Goal: Task Accomplishment & Management: Manage account settings

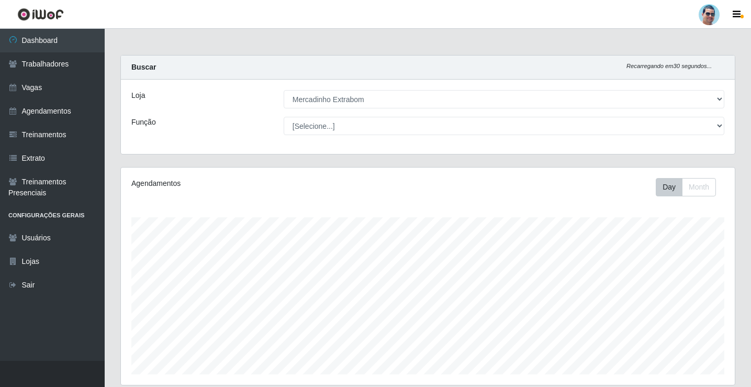
select select "175"
click at [49, 71] on link "Trabalhadores" at bounding box center [52, 64] width 105 height 24
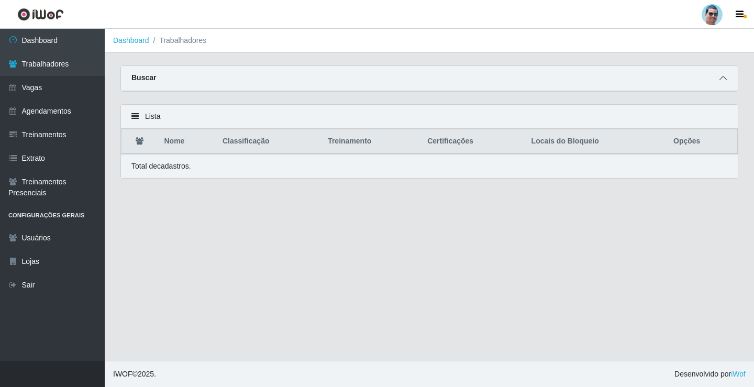
click at [720, 82] on icon at bounding box center [722, 77] width 7 height 7
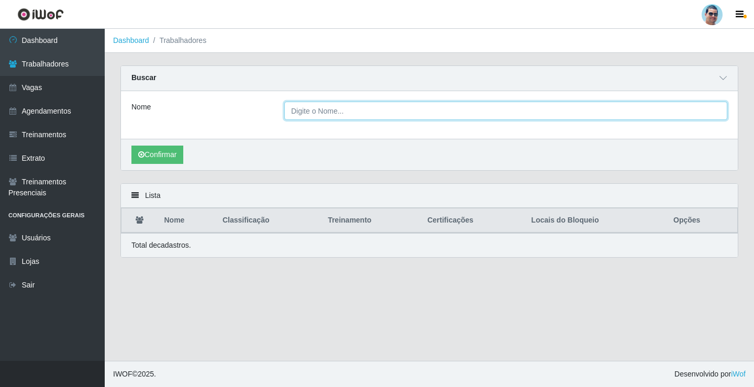
click at [309, 111] on input "Nome" at bounding box center [505, 111] width 443 height 18
type input "[PERSON_NAME]"
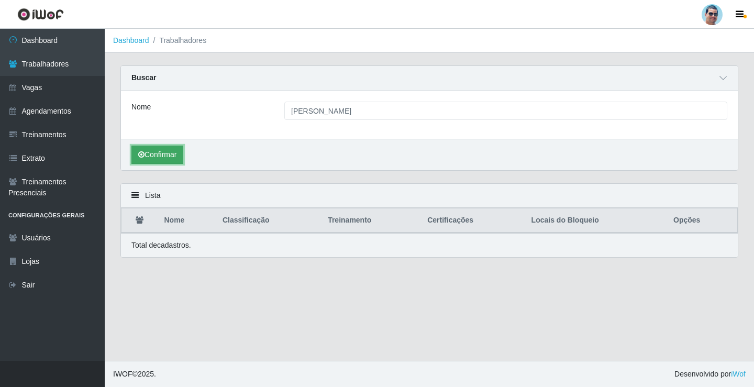
click at [157, 153] on button "Confirmar" at bounding box center [157, 154] width 52 height 18
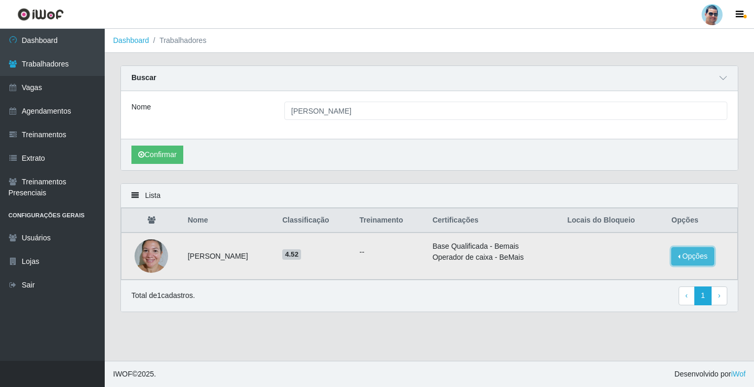
click at [697, 260] on button "Opções" at bounding box center [692, 256] width 43 height 18
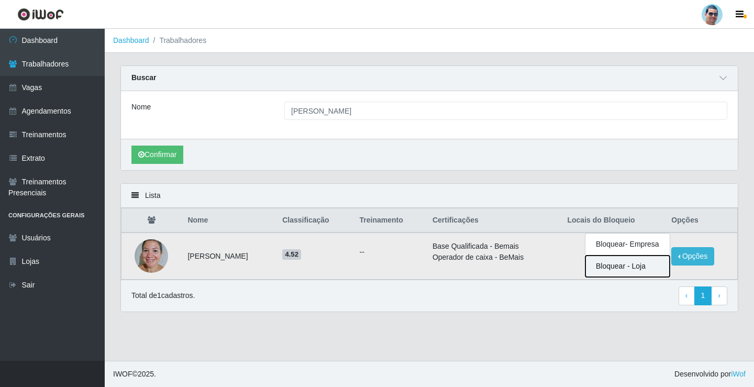
click at [639, 267] on button "Bloquear - Loja" at bounding box center [627, 265] width 84 height 21
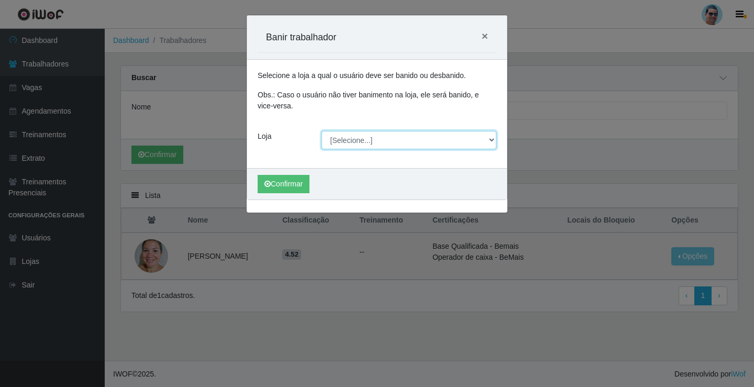
click at [426, 143] on select "[Selecione...] Mercadinho Extrabom" at bounding box center [408, 140] width 175 height 18
click at [426, 139] on select "[Selecione...] Mercadinho Extrabom" at bounding box center [408, 140] width 175 height 18
click at [427, 147] on select "[Selecione...] Mercadinho Extrabom" at bounding box center [408, 140] width 175 height 18
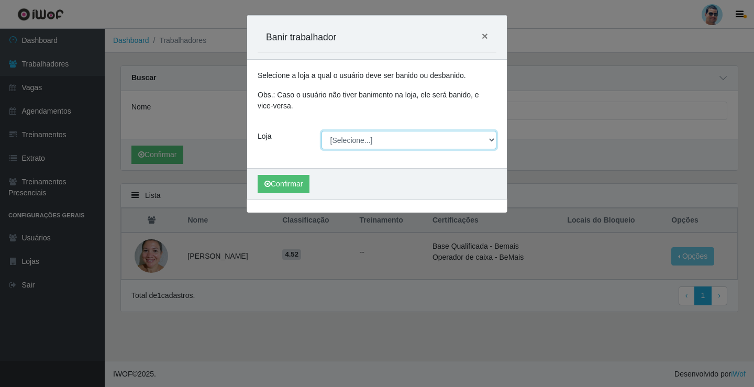
select select "175"
click at [321, 131] on select "[Selecione...] Mercadinho Extrabom" at bounding box center [408, 140] width 175 height 18
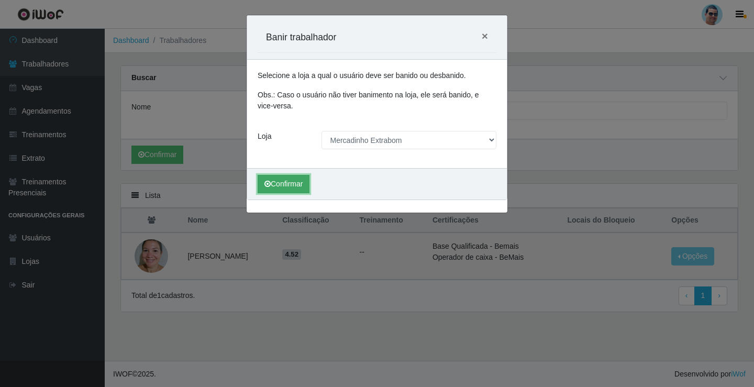
click at [281, 181] on button "Confirmar" at bounding box center [284, 184] width 52 height 18
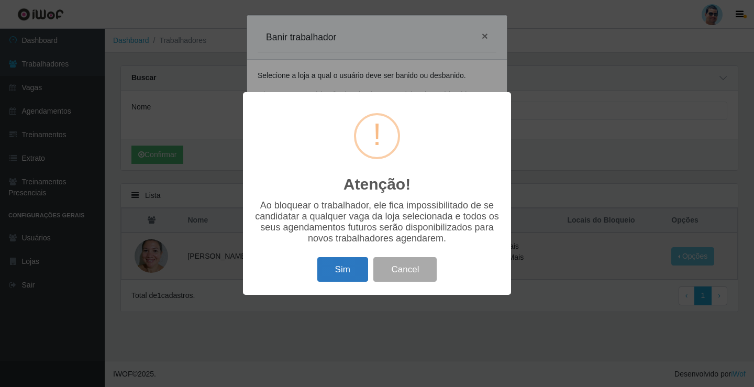
click at [348, 265] on button "Sim" at bounding box center [342, 269] width 51 height 25
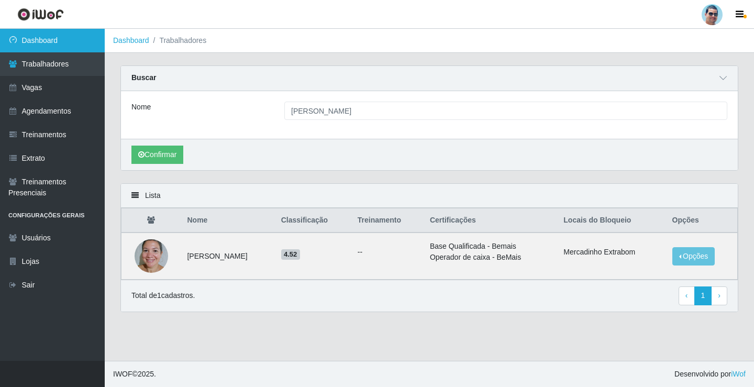
click at [69, 42] on link "Dashboard" at bounding box center [52, 41] width 105 height 24
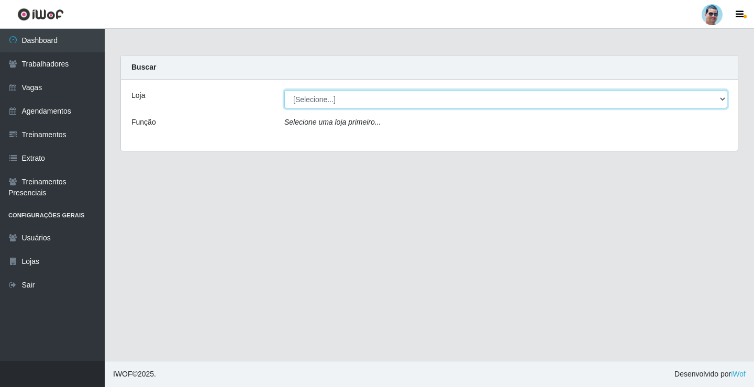
click at [451, 100] on select "[Selecione...] Mercadinho Extrabom" at bounding box center [505, 99] width 443 height 18
select select "175"
click at [284, 90] on select "[Selecione...] Mercadinho Extrabom" at bounding box center [505, 99] width 443 height 18
